Goal: Transaction & Acquisition: Purchase product/service

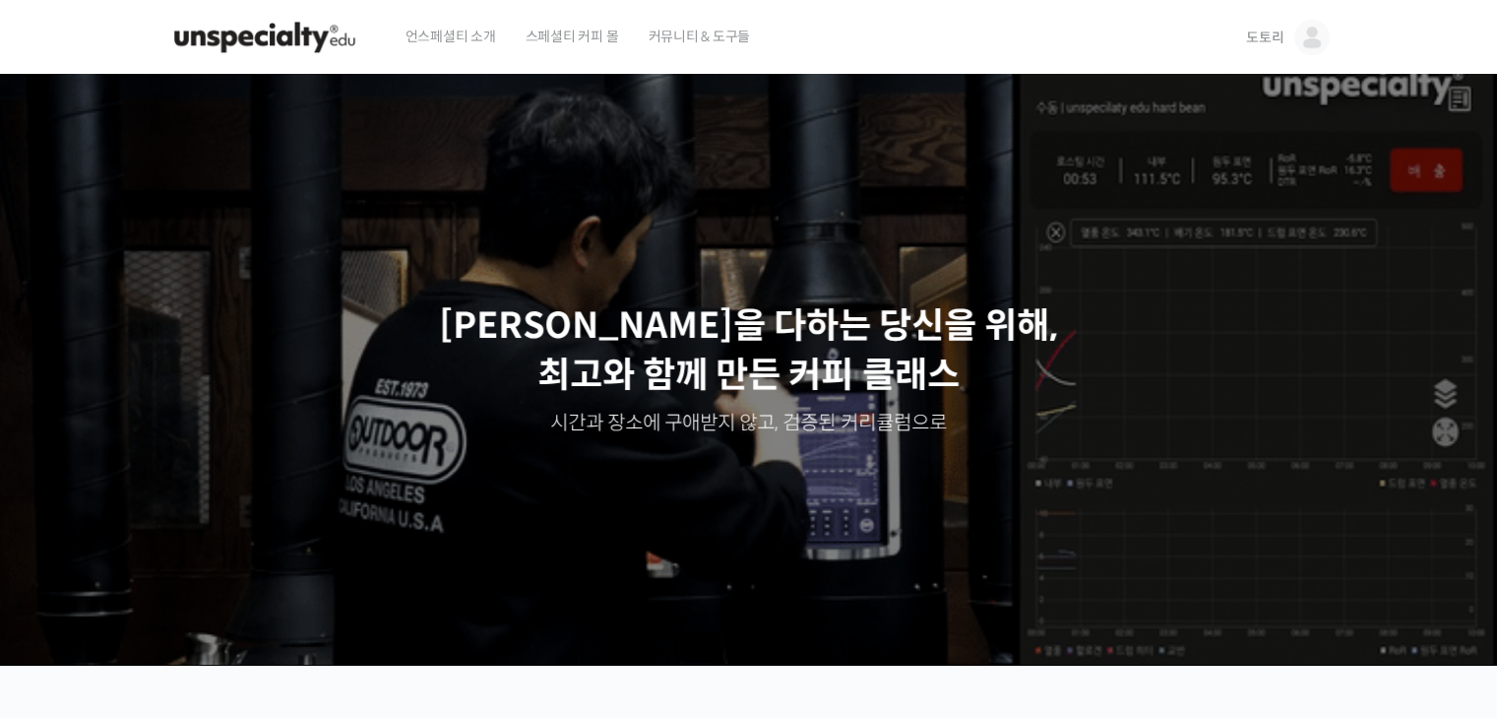
click at [1307, 50] on img at bounding box center [1311, 37] width 35 height 35
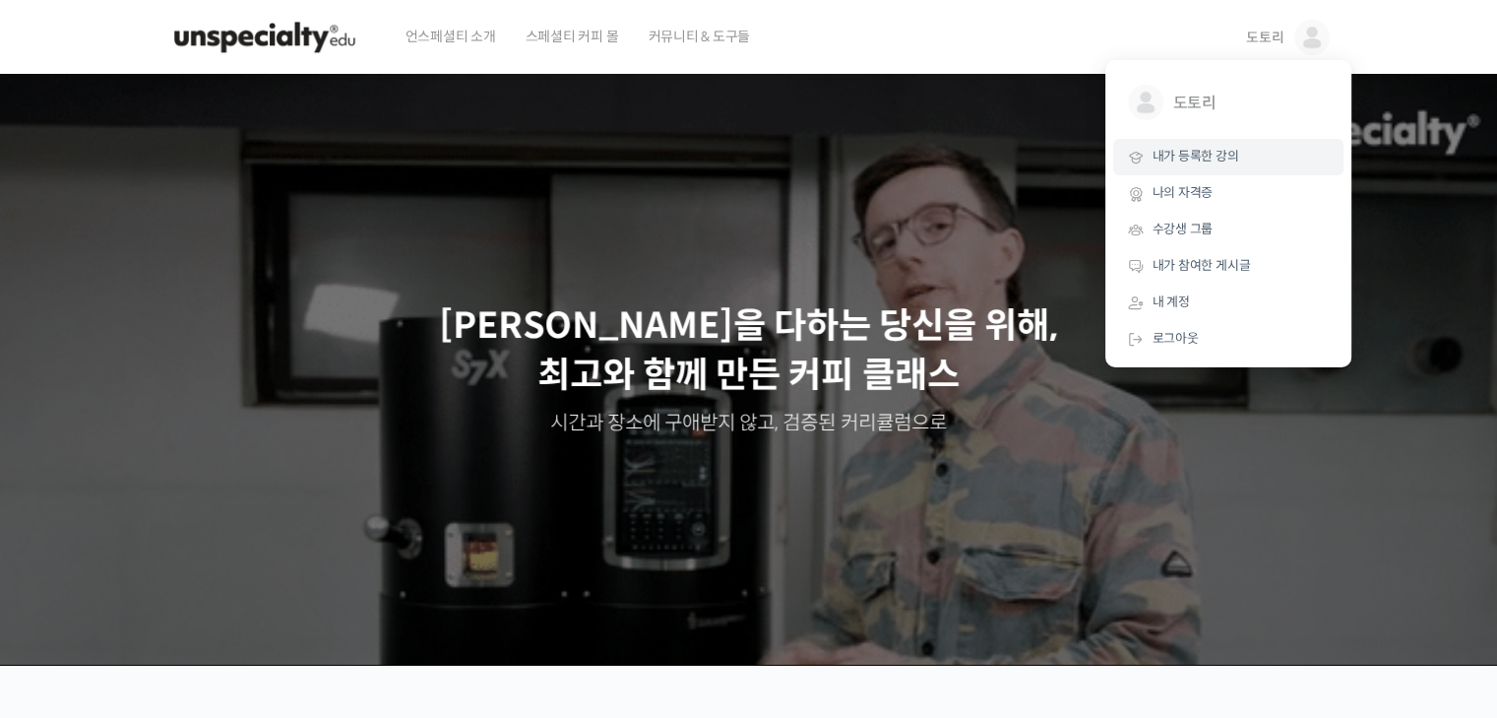
click at [1201, 158] on span "내가 등록한 강의" at bounding box center [1196, 156] width 87 height 17
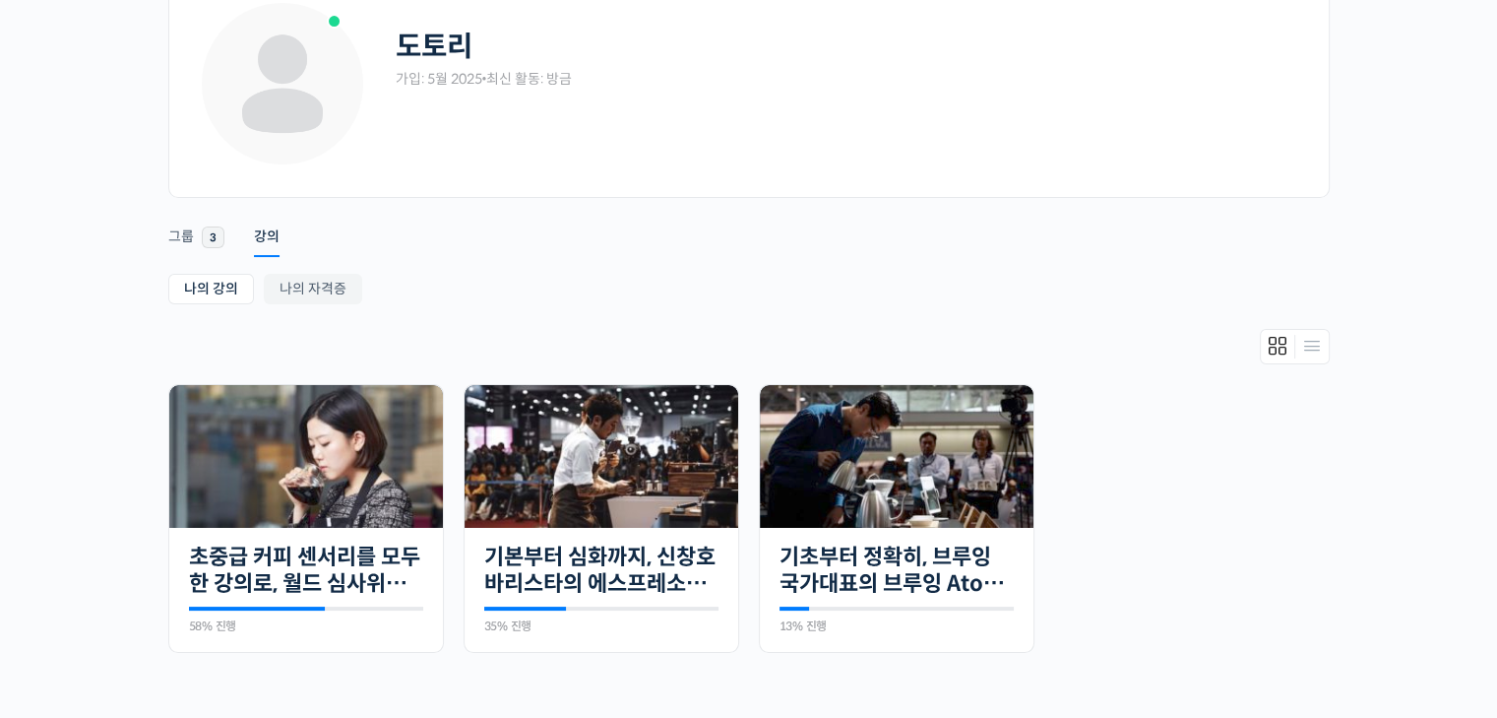
scroll to position [197, 0]
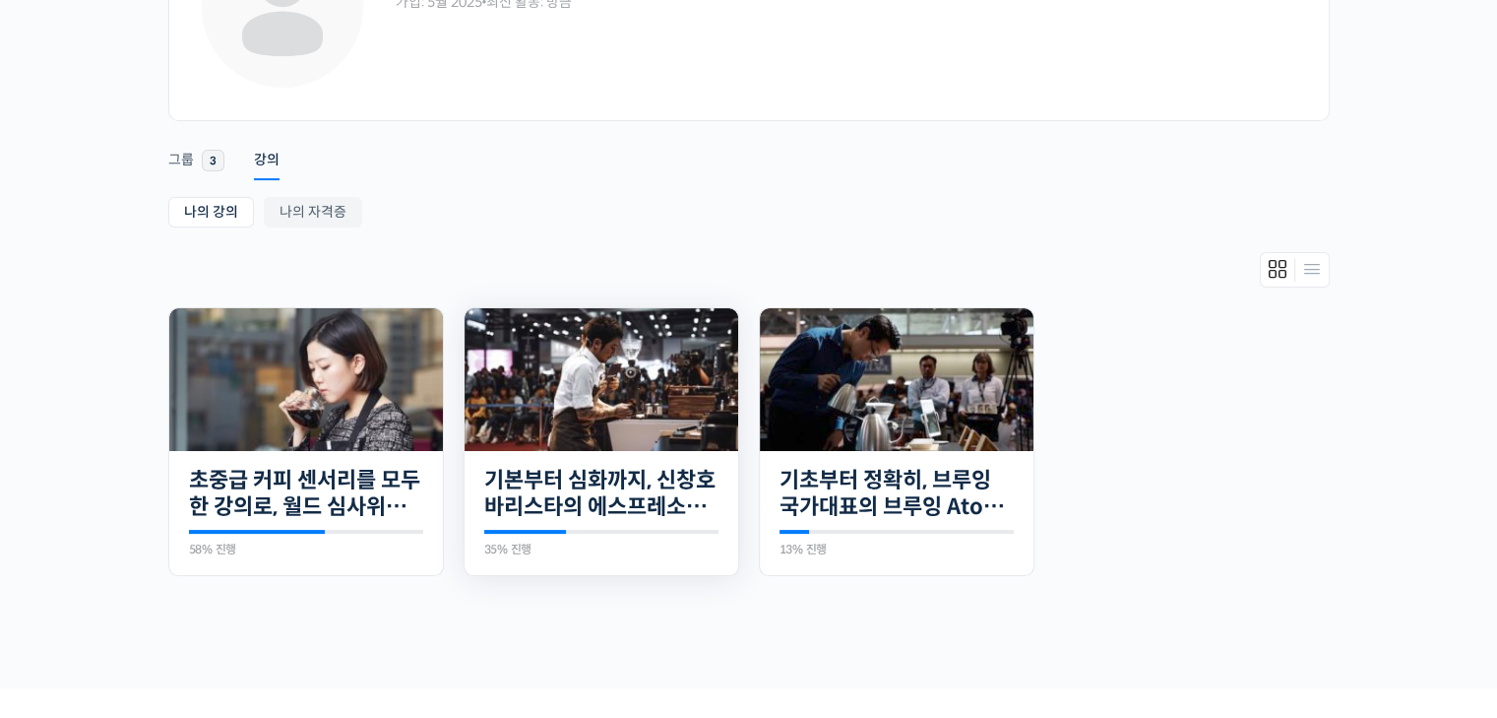
click at [549, 525] on div "20개의 수업 기본부터 심화까지, 신창호 바리스타의 에스프레소 AtoZ 35% 진행 최근 활동: [DATE] 1:40 오후 [PERSON_NA…" at bounding box center [602, 513] width 274 height 125
click at [624, 447] on img at bounding box center [602, 379] width 274 height 143
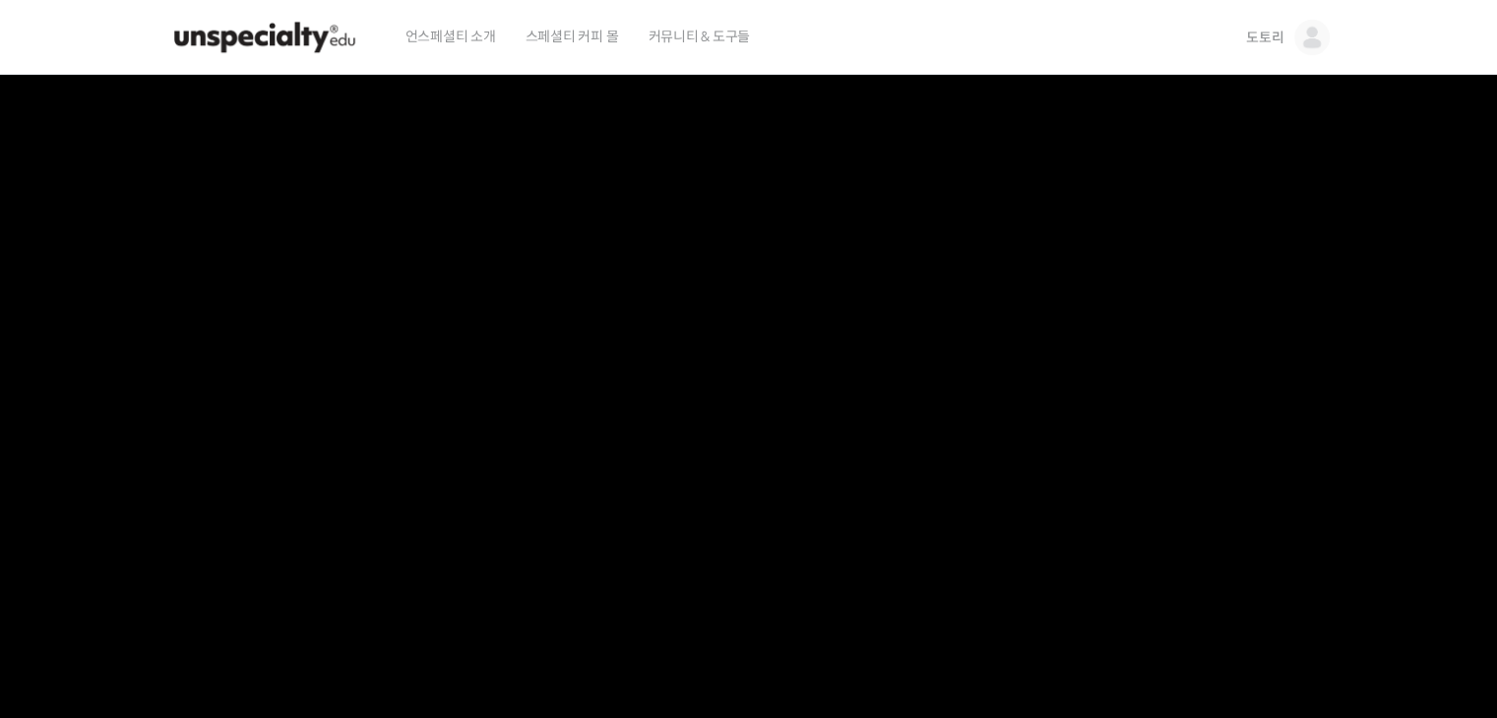
click at [1284, 31] on link "도토리" at bounding box center [1287, 37] width 83 height 75
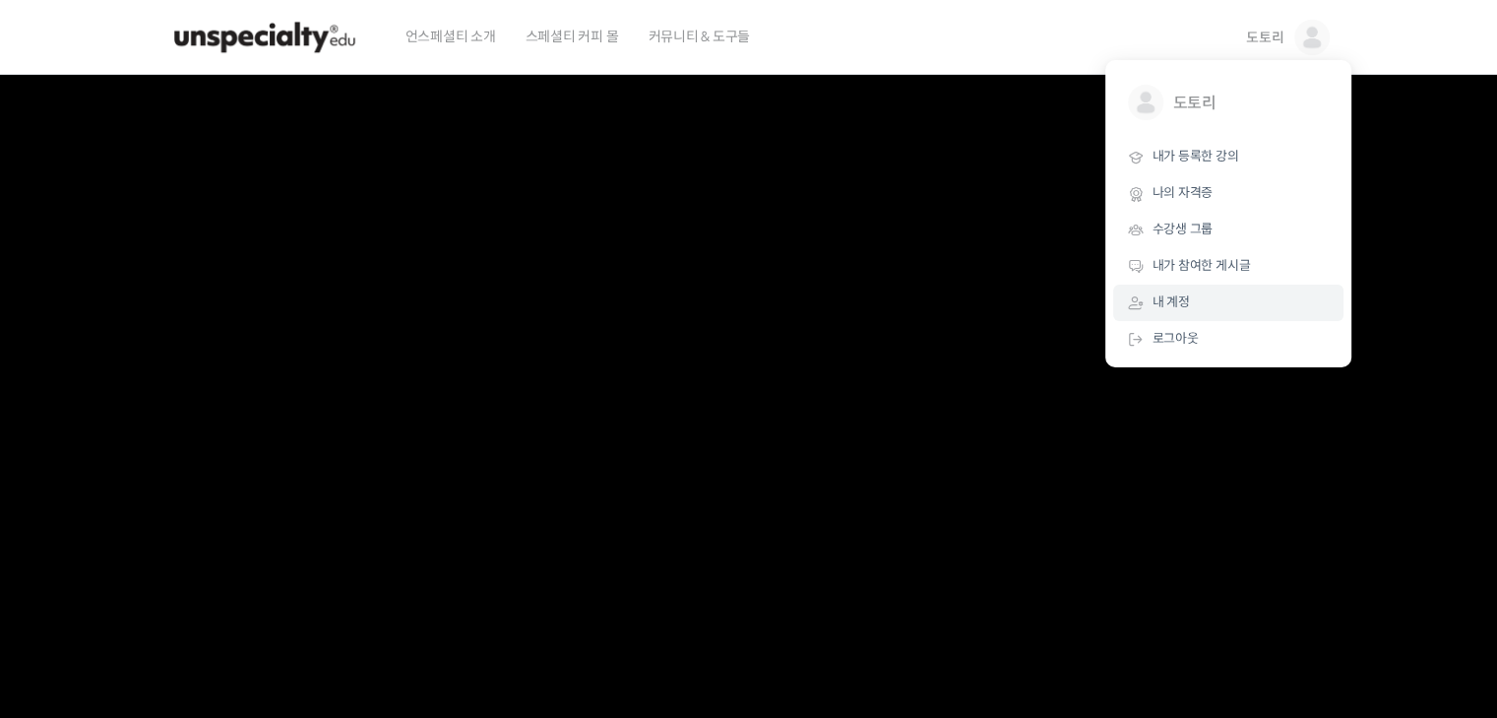
click at [1179, 306] on span "내 계정" at bounding box center [1171, 301] width 37 height 17
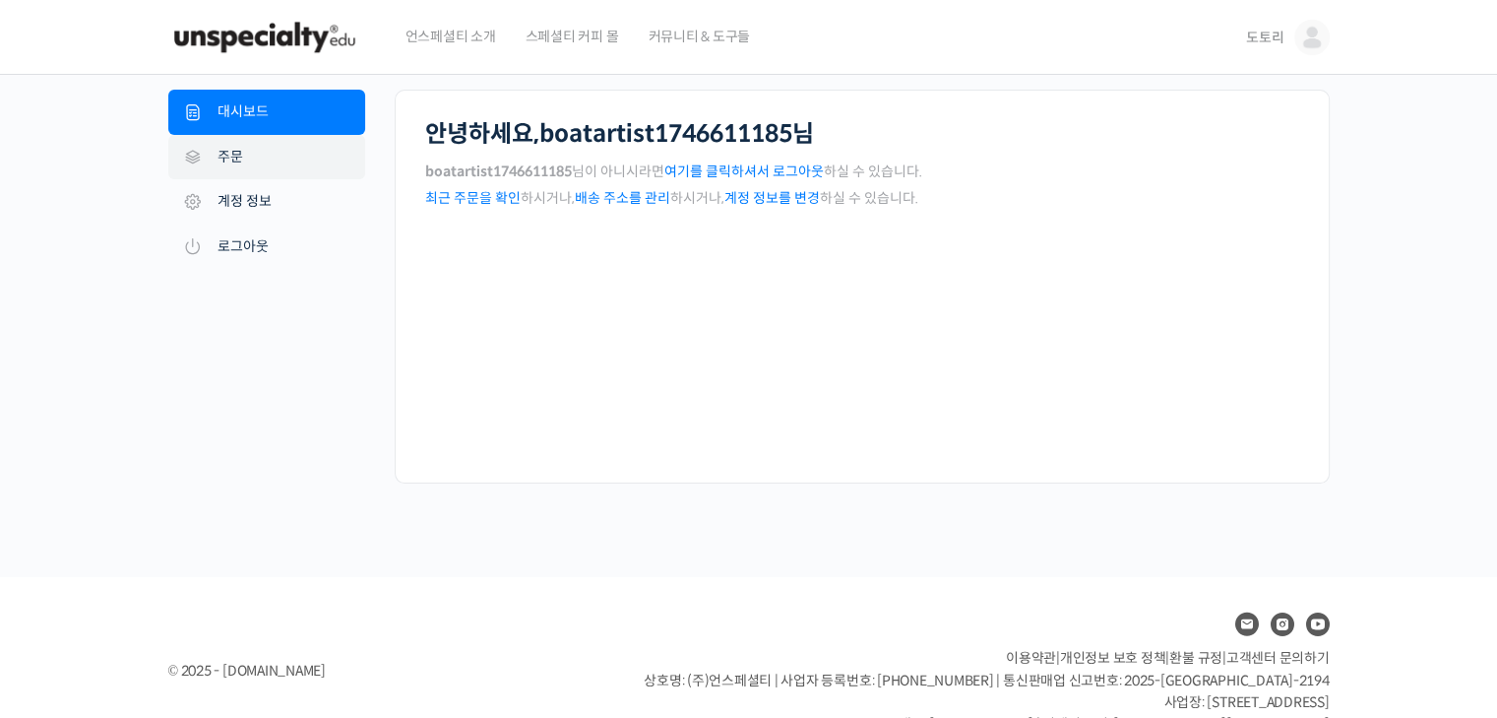
click at [264, 164] on link "주문" at bounding box center [266, 157] width 197 height 45
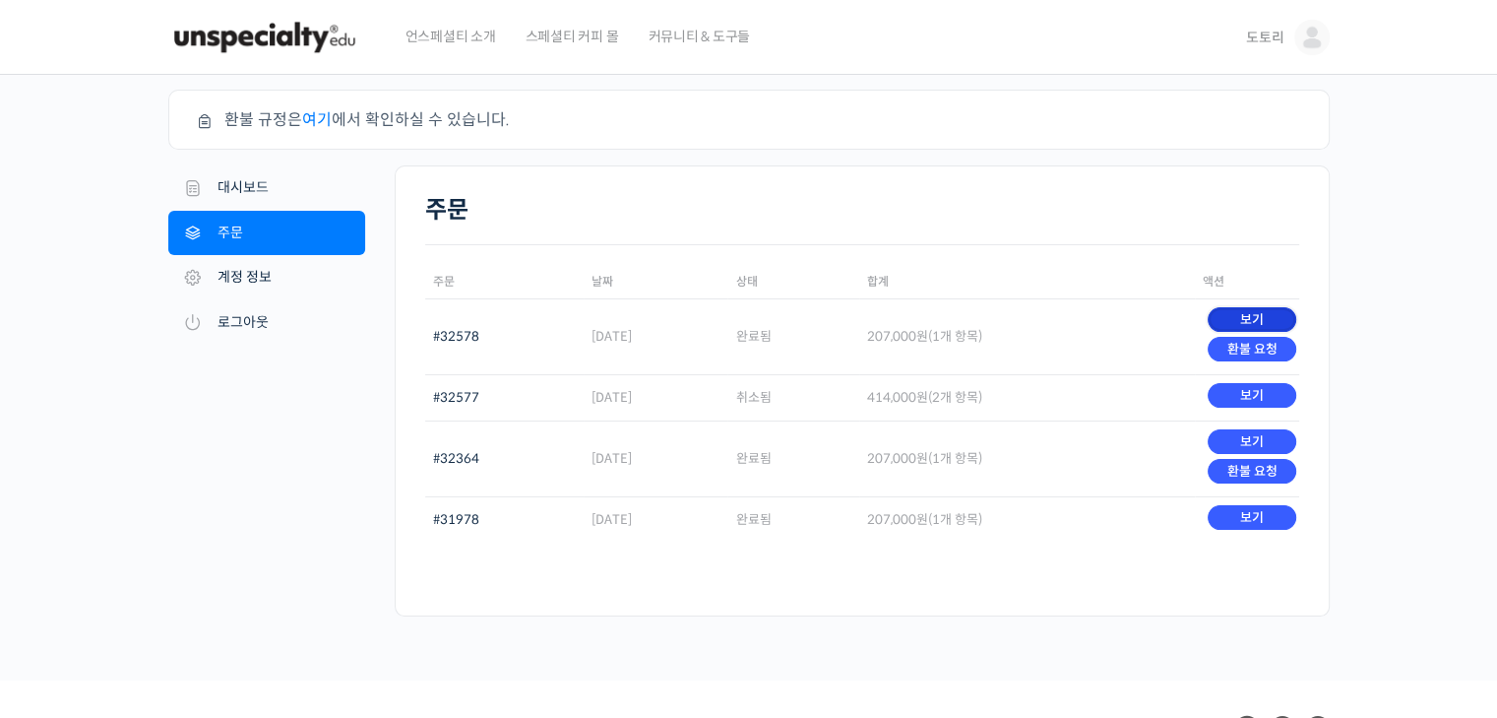
click at [1251, 314] on link "보기" at bounding box center [1252, 319] width 88 height 25
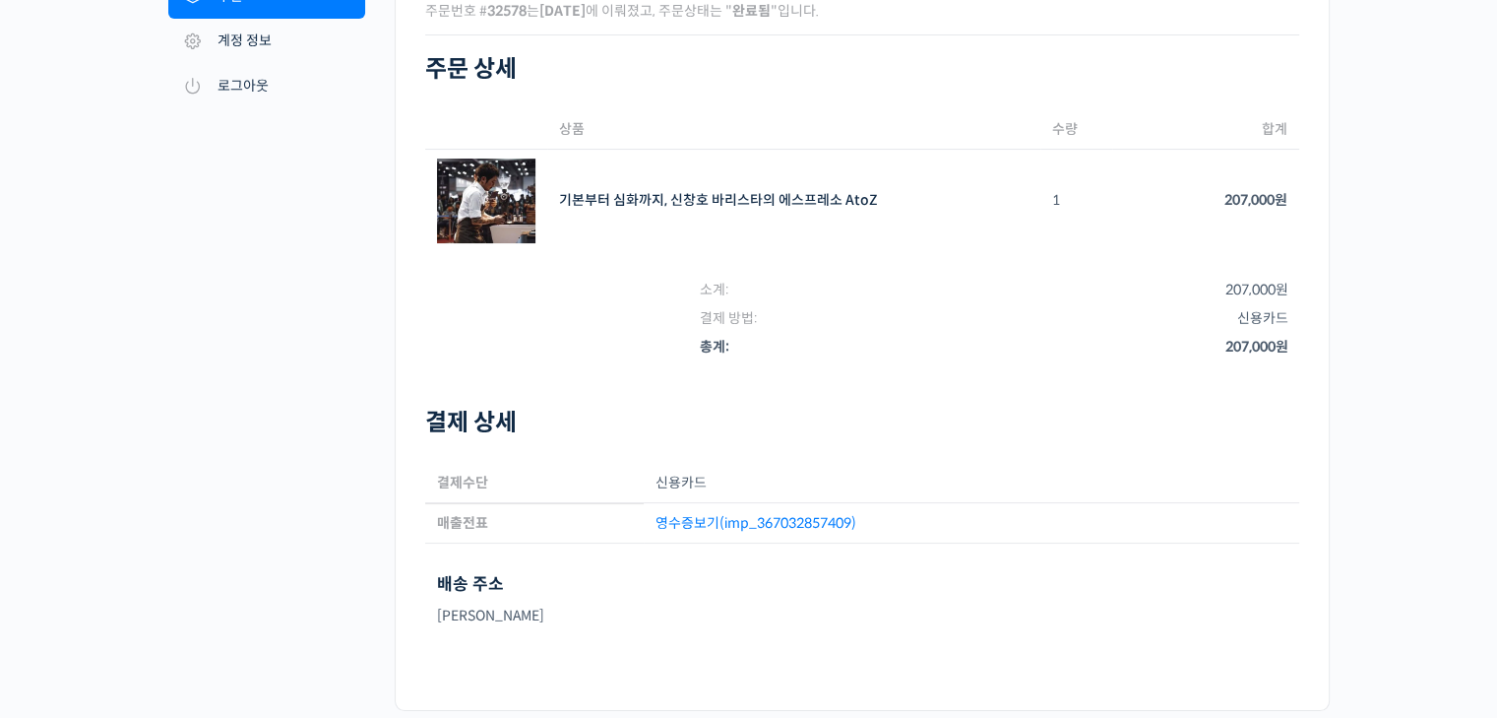
scroll to position [197, 0]
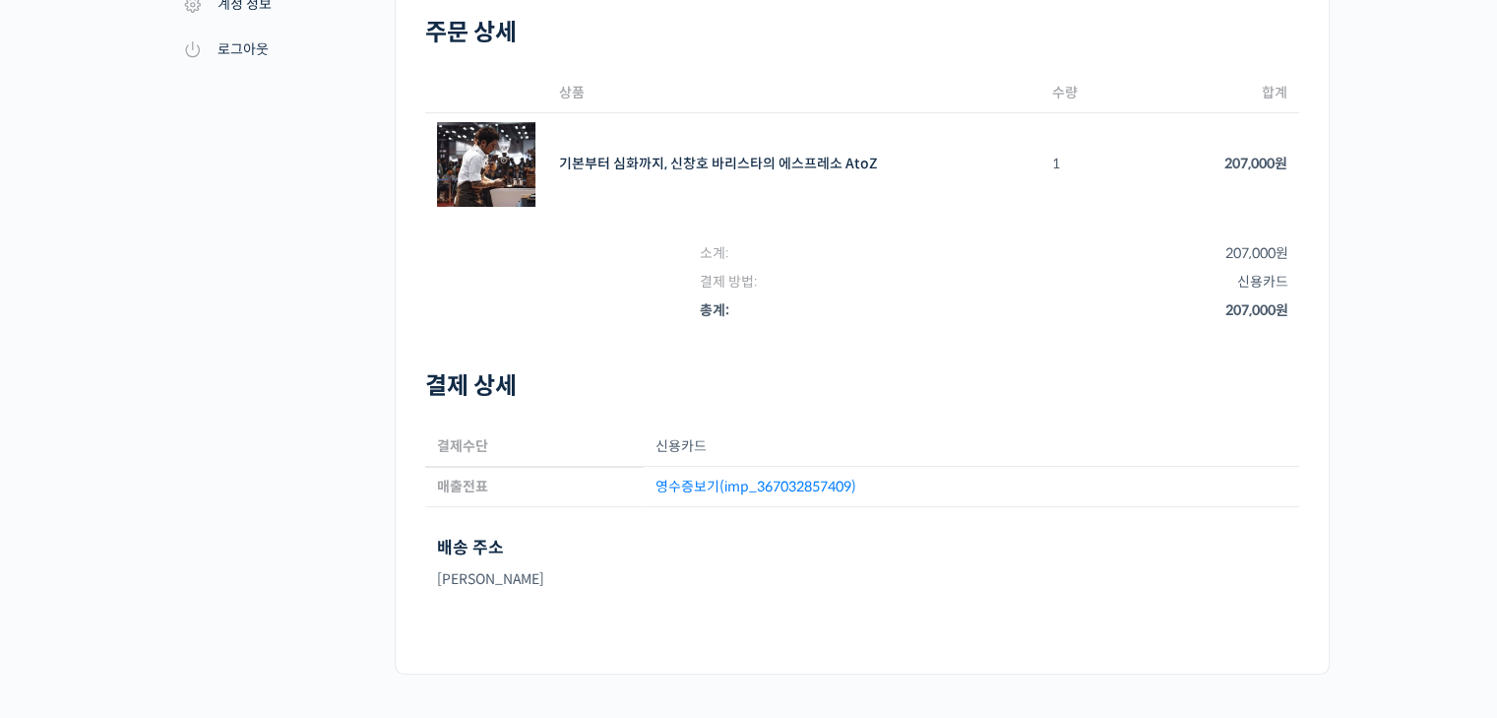
click at [709, 482] on link "영수증보기(imp_367032857409)" at bounding box center [756, 486] width 201 height 18
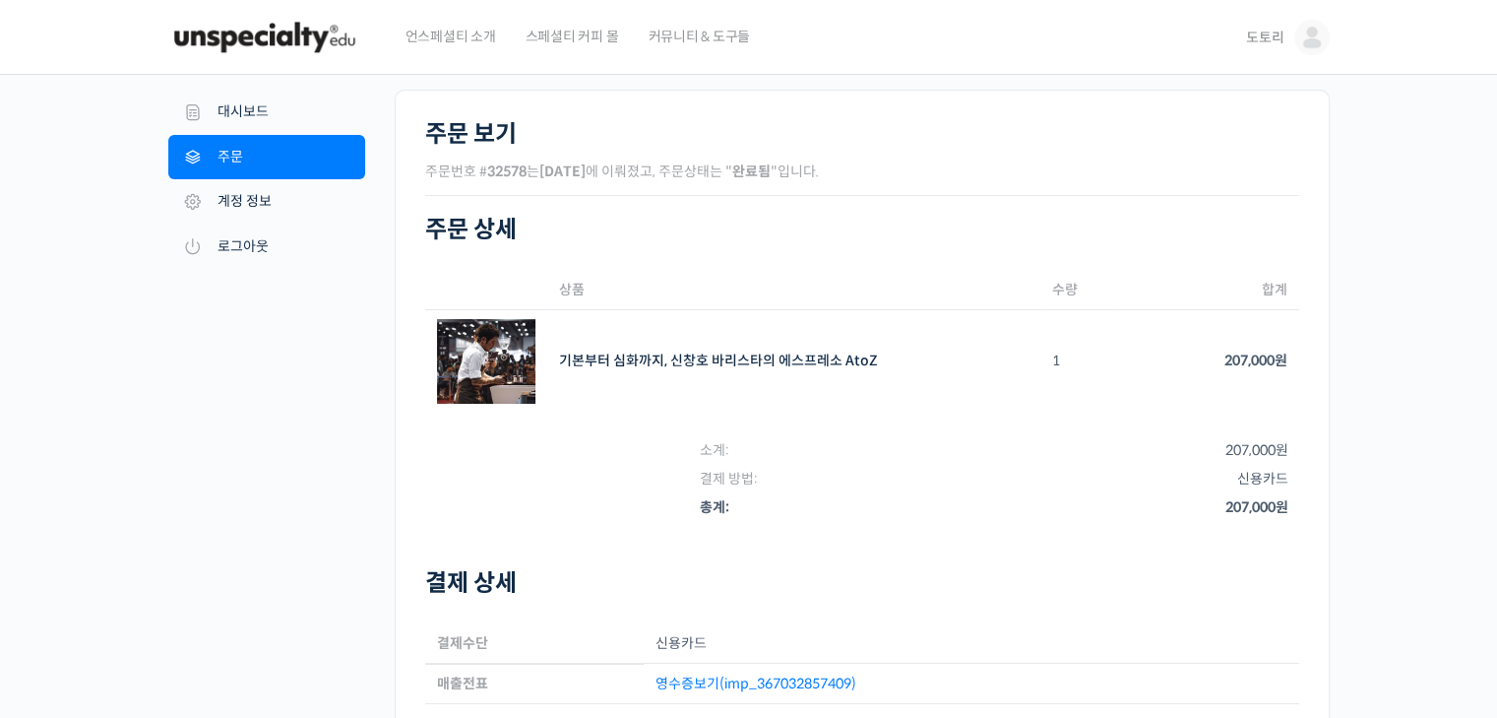
click at [1272, 38] on span "도토리" at bounding box center [1264, 38] width 37 height 18
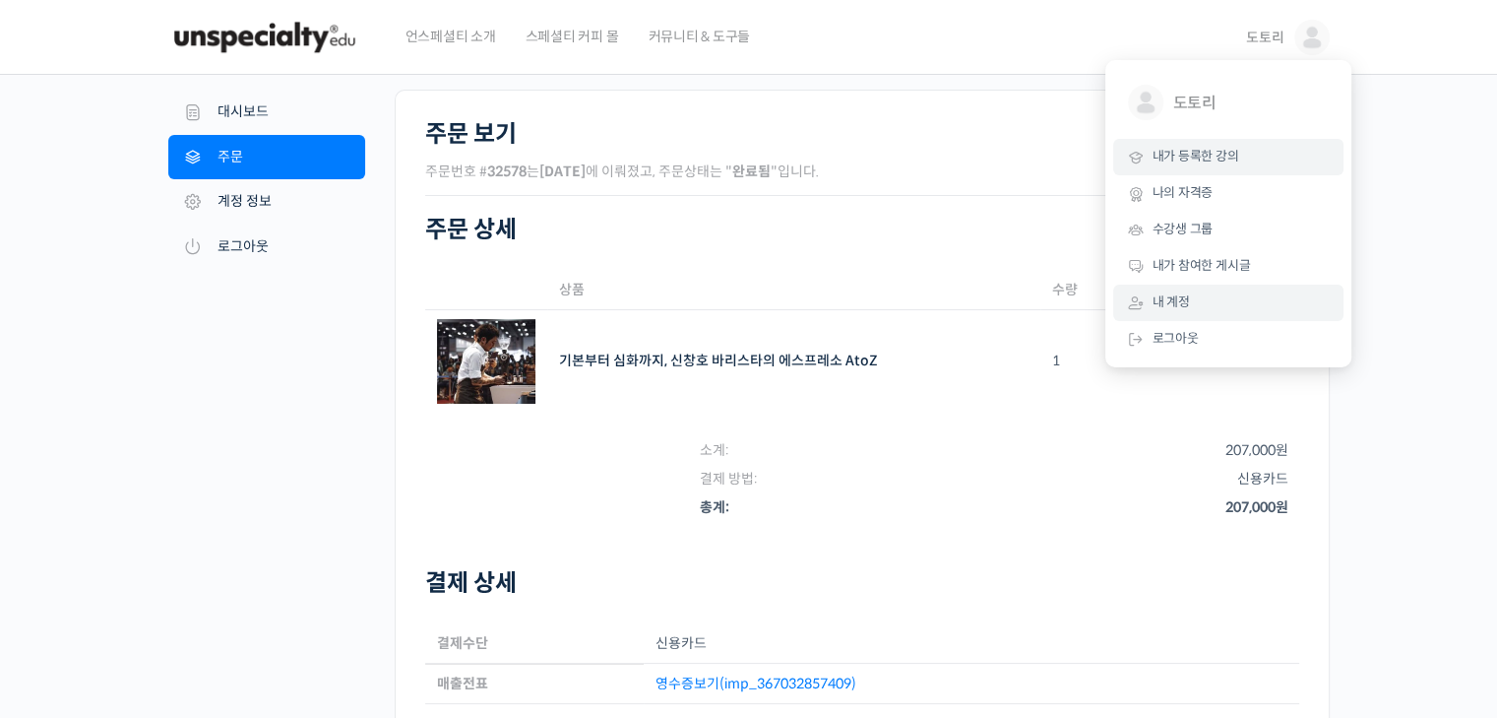
click at [1174, 170] on link "내가 등록한 강의" at bounding box center [1228, 157] width 230 height 36
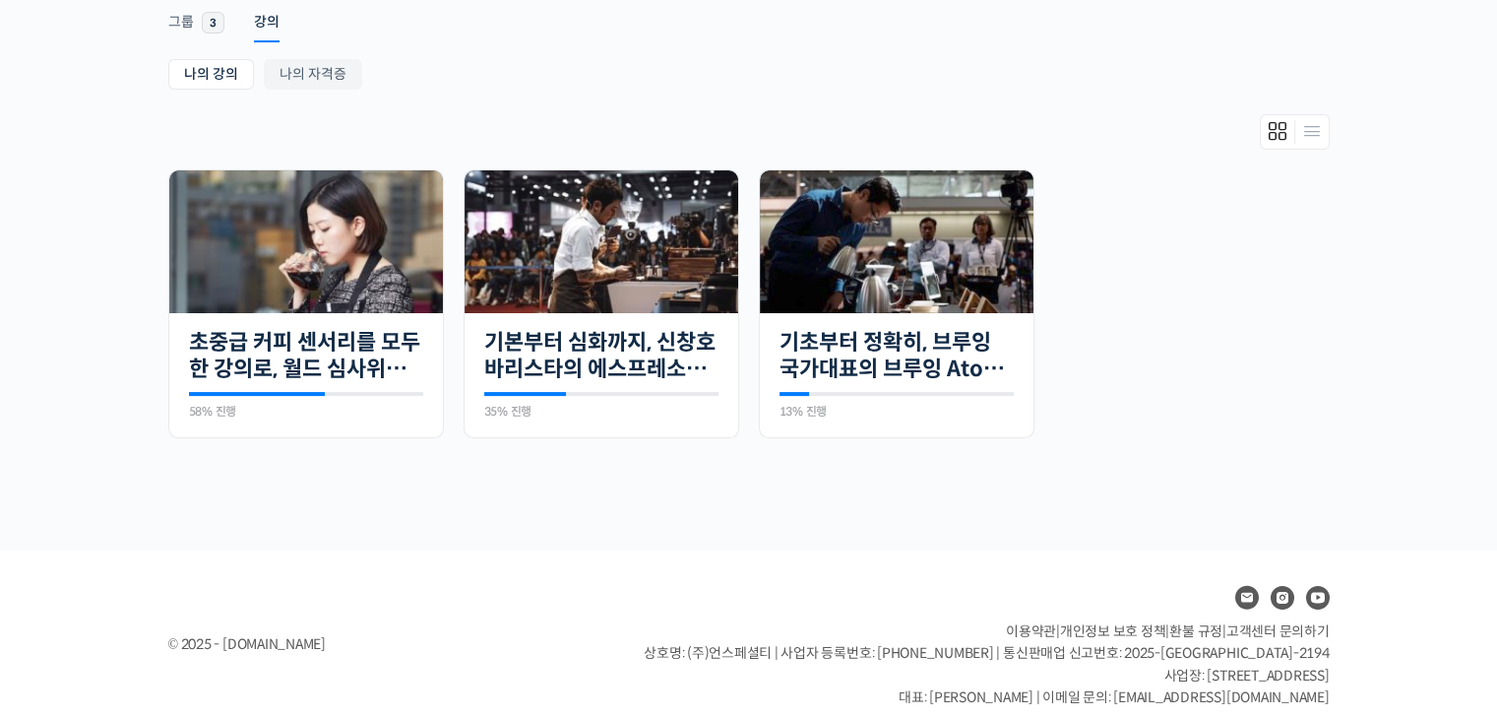
scroll to position [353, 0]
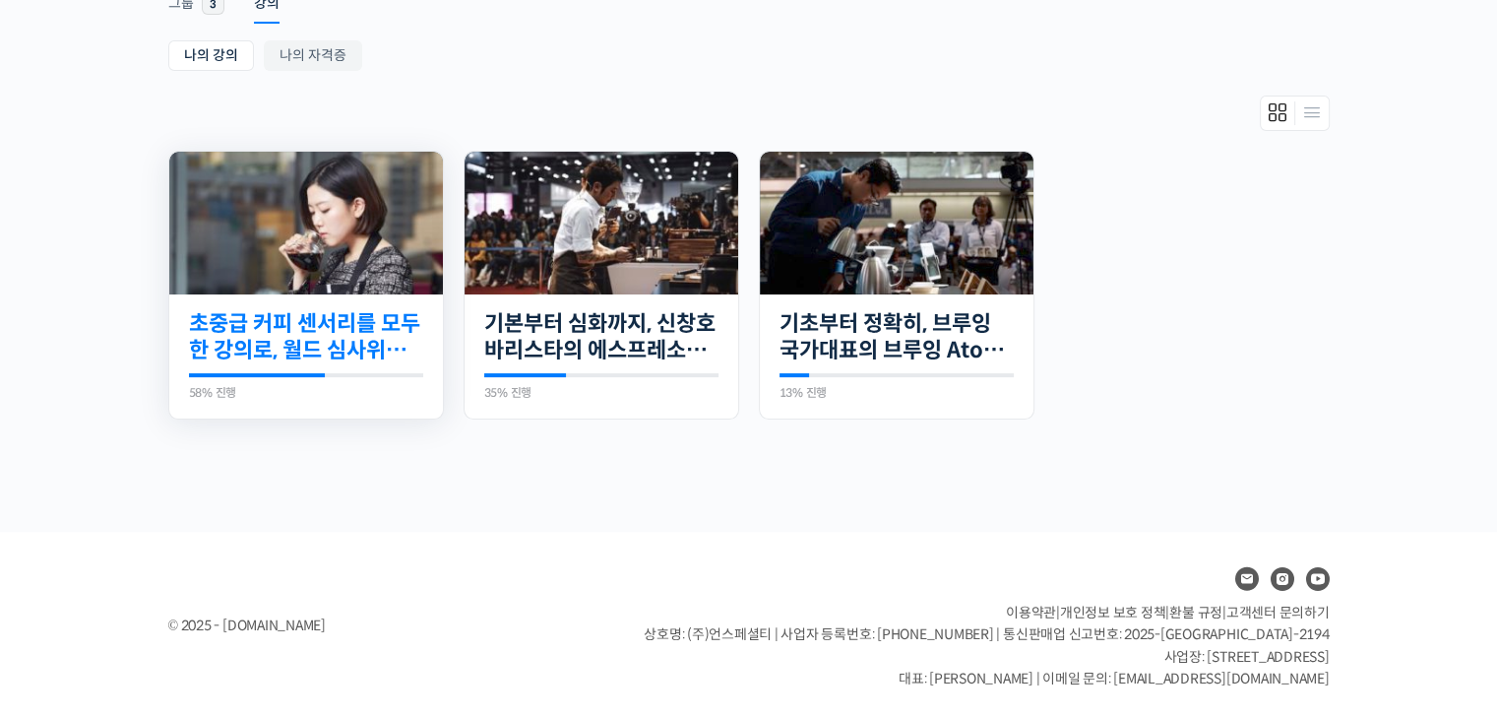
click at [245, 350] on link "초중급 커피 센서리를 모두 한 강의로, 월드 심사위원의 센서리 클래스" at bounding box center [306, 337] width 234 height 54
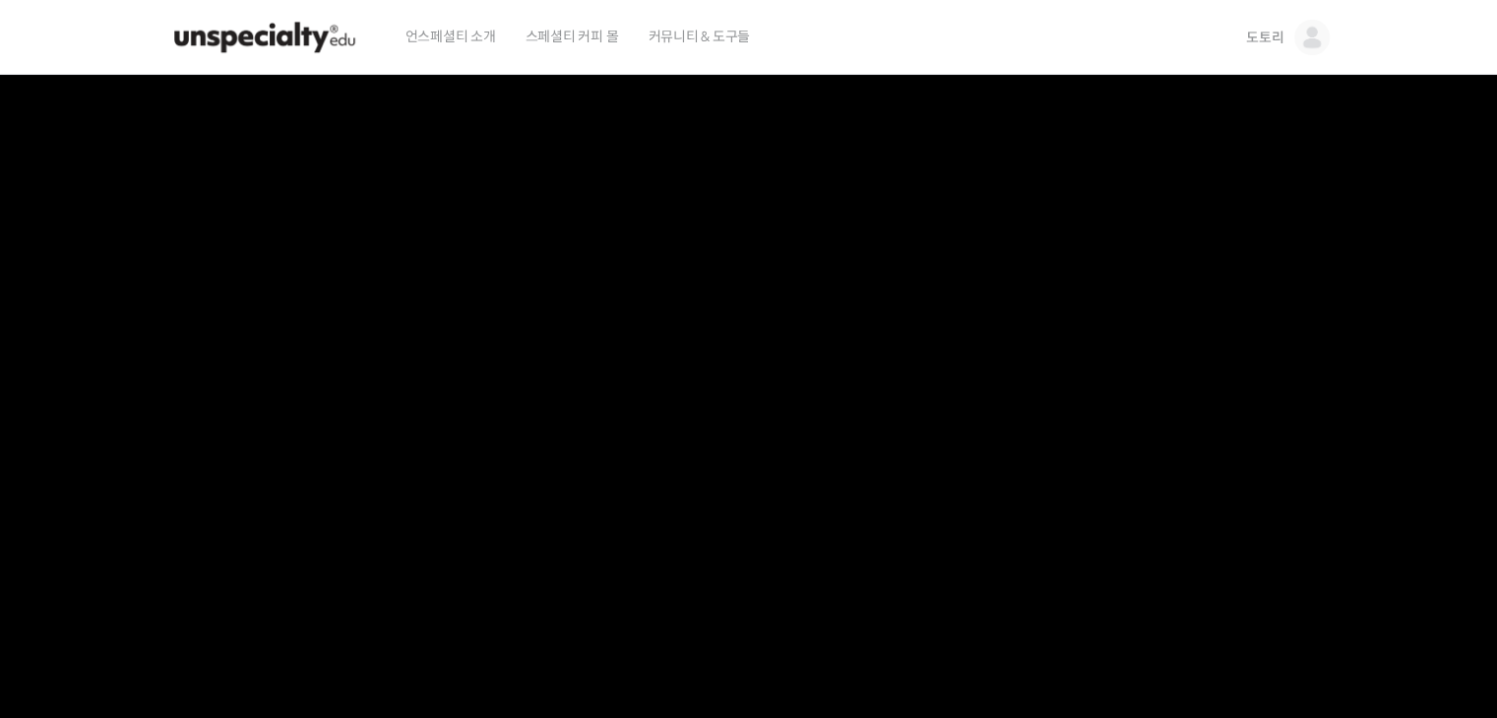
click at [452, 27] on span "언스페셜티 소개" at bounding box center [451, 36] width 91 height 75
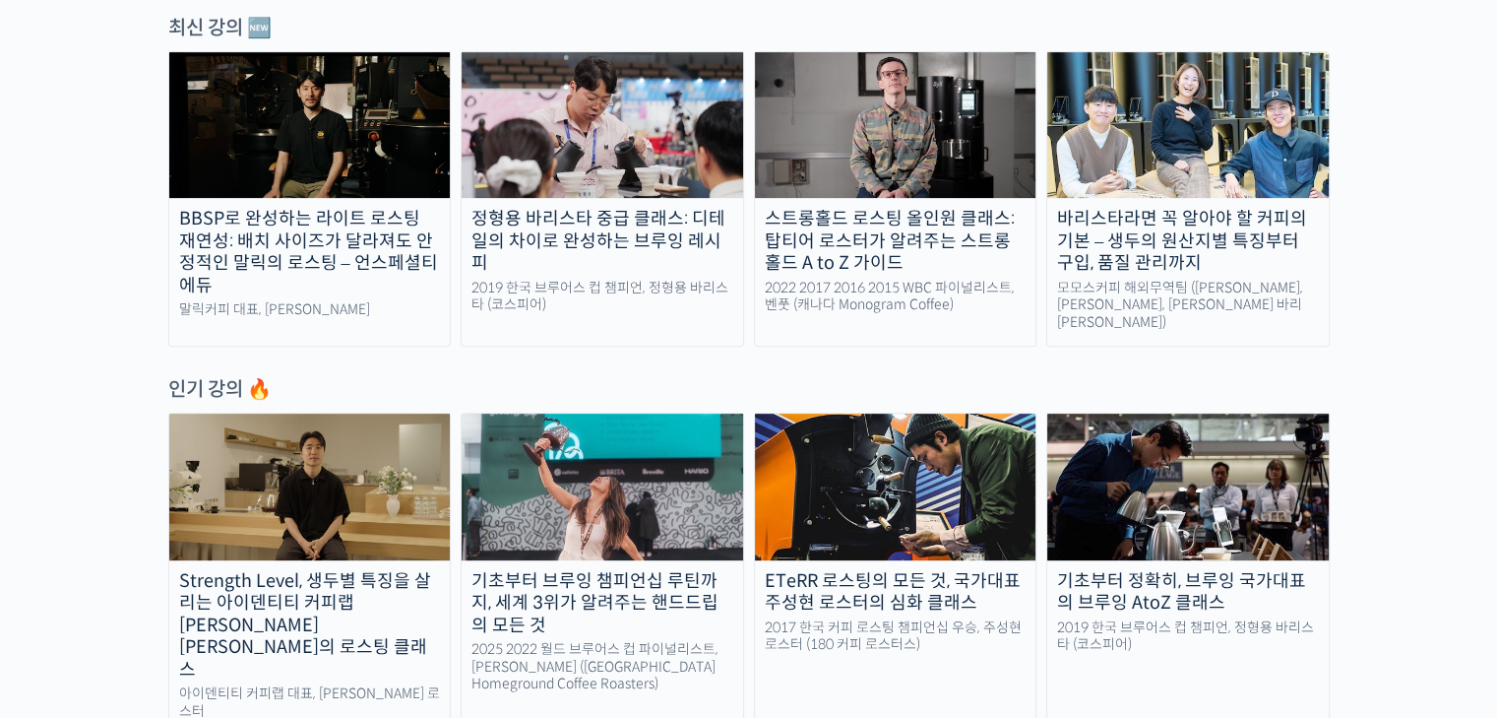
scroll to position [787, 0]
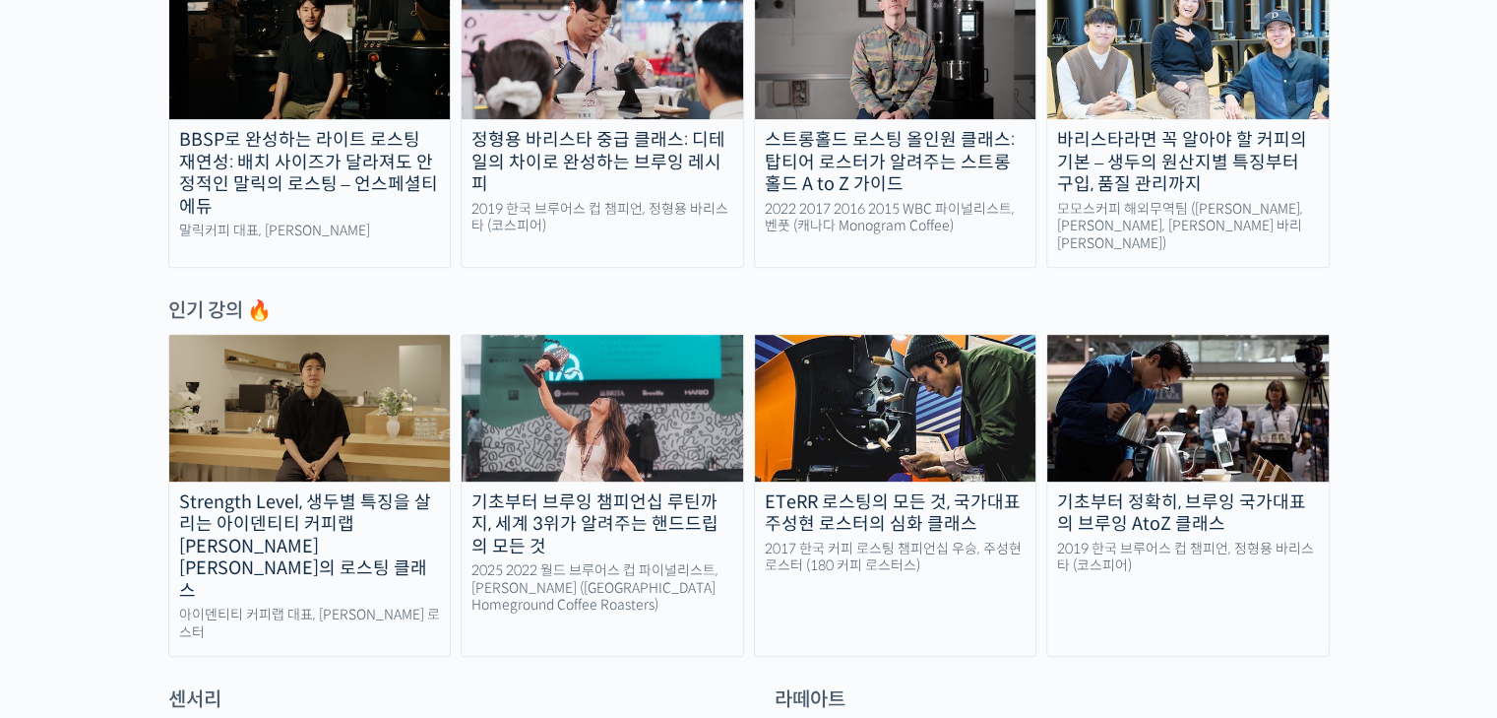
click at [373, 380] on img at bounding box center [310, 408] width 282 height 146
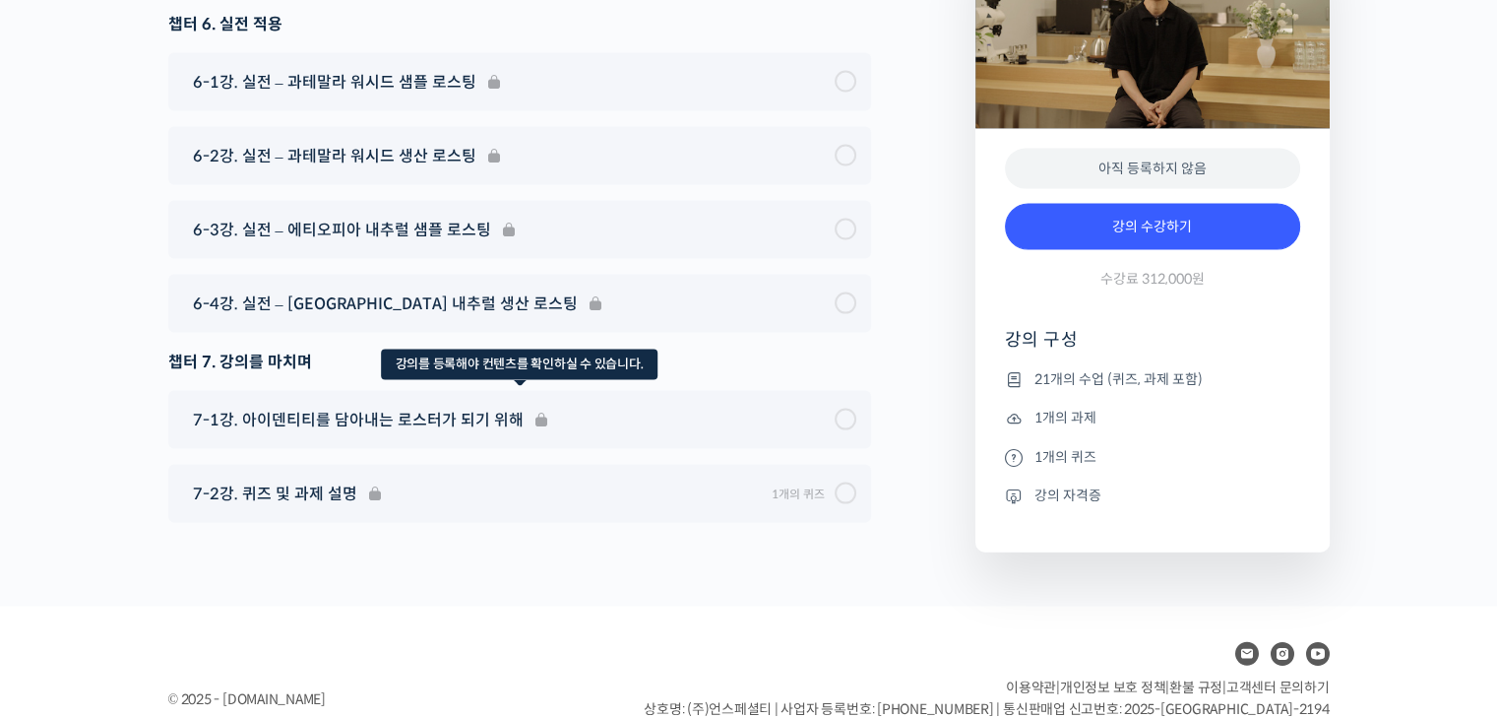
scroll to position [11542, 0]
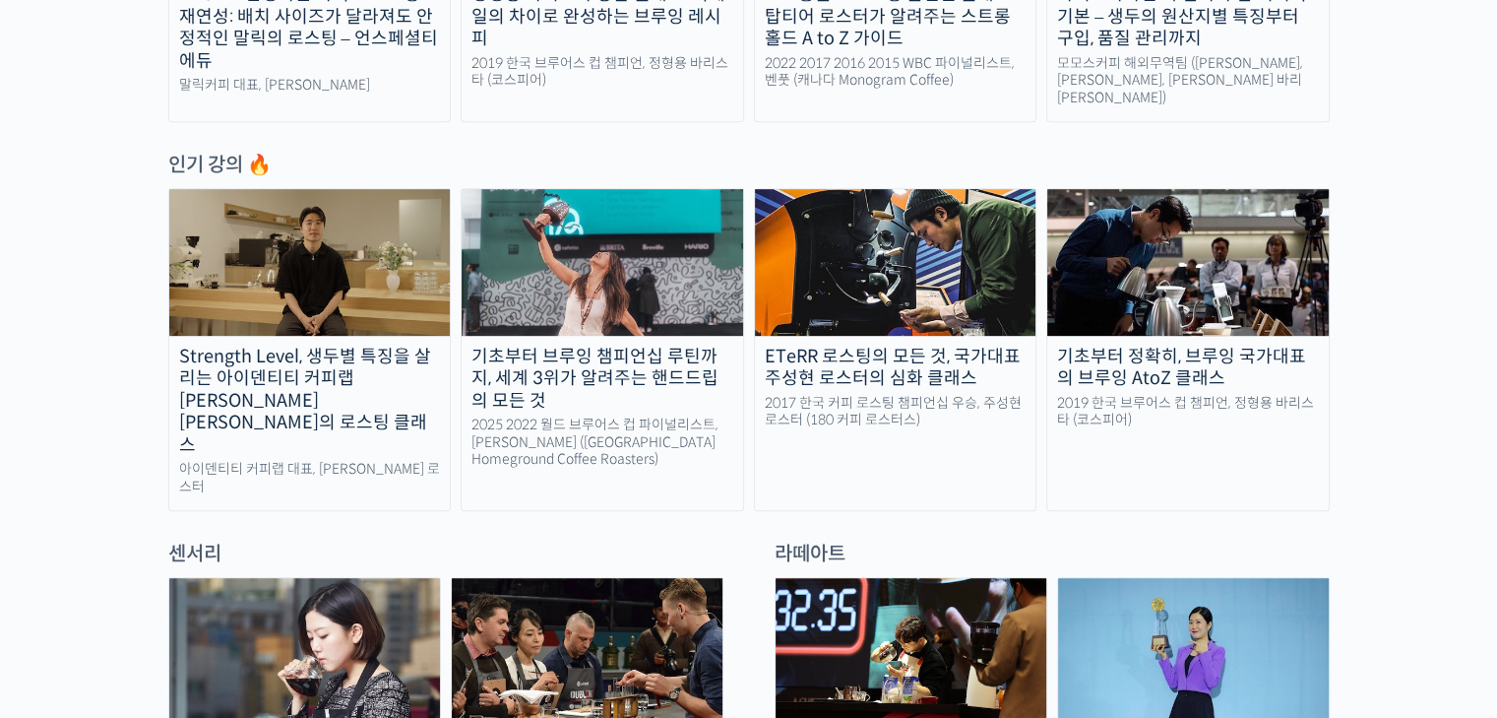
click at [924, 345] on div "ETeRR 로스팅의 모든 것, 국가대표 주성현 로스터의 심화 클래스" at bounding box center [896, 367] width 282 height 44
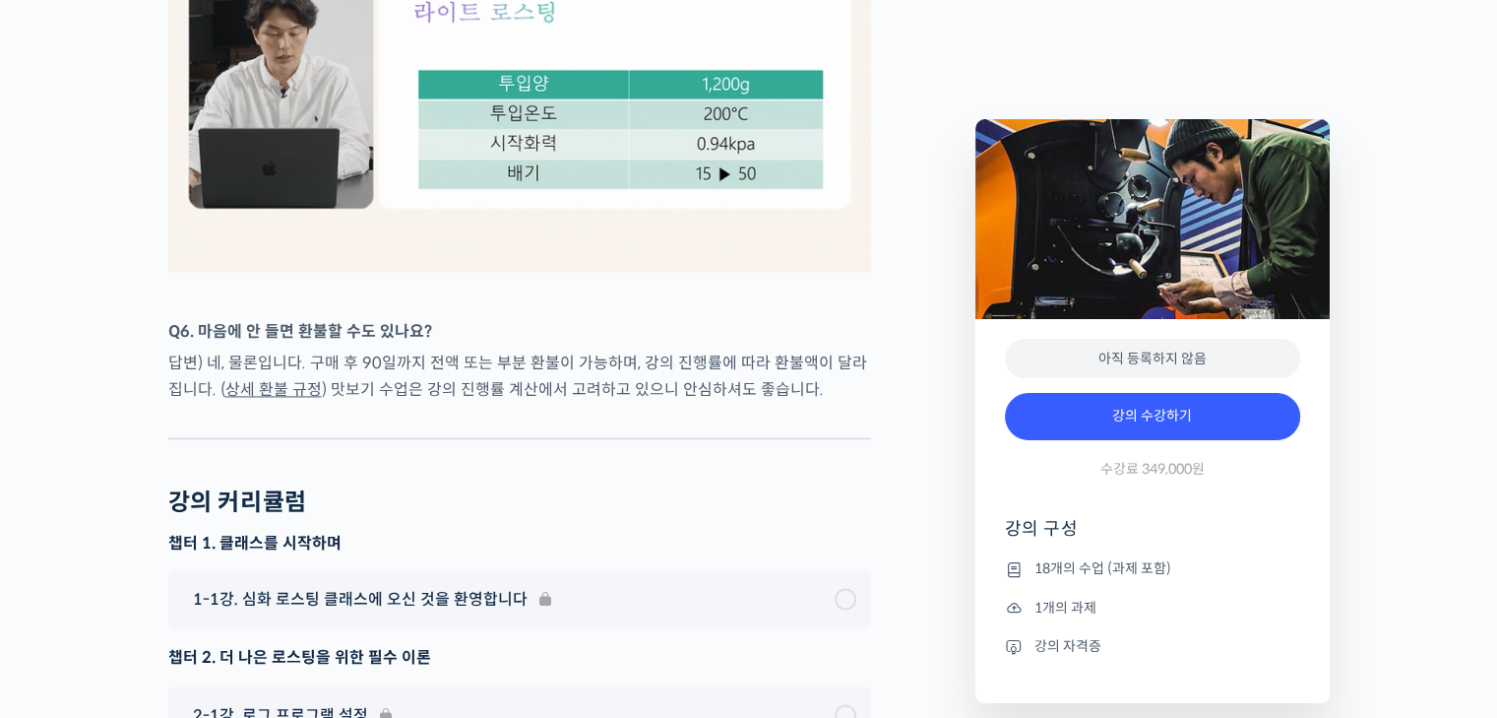
scroll to position [10237, 0]
